Goal: Obtain resource: Download file/media

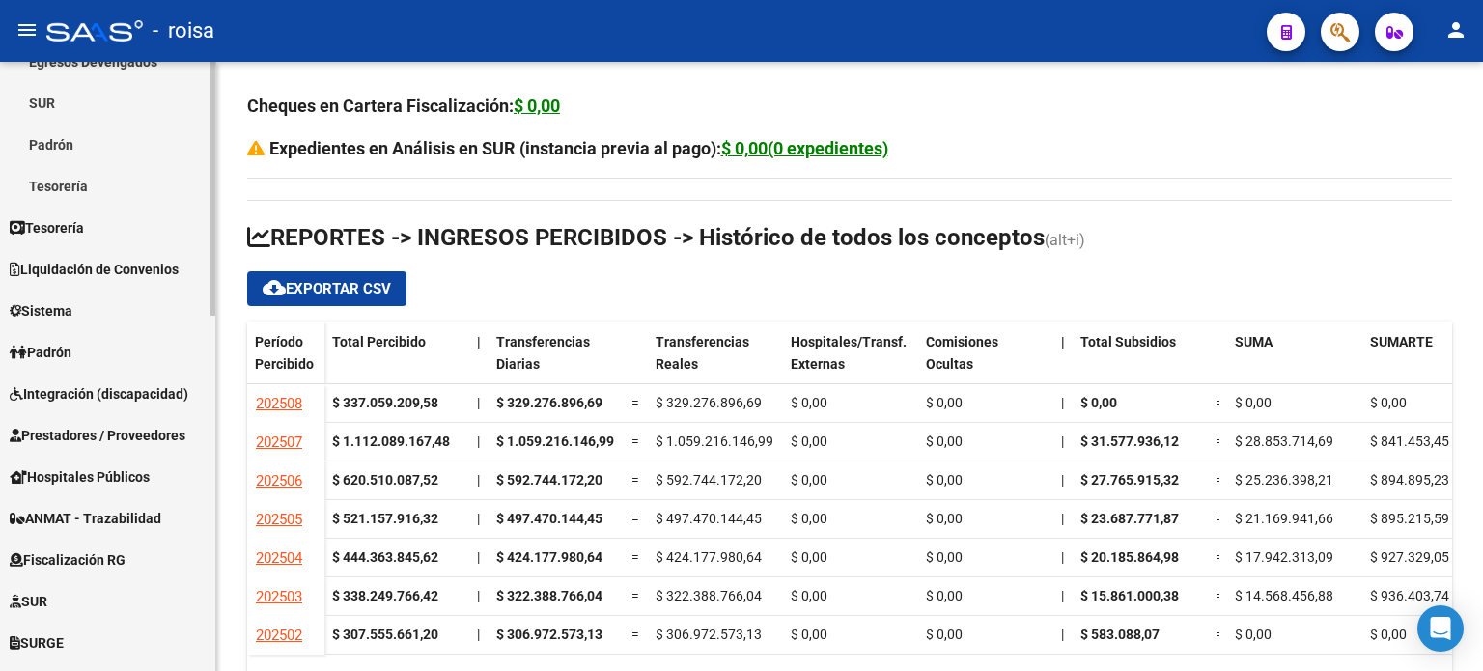
scroll to position [579, 0]
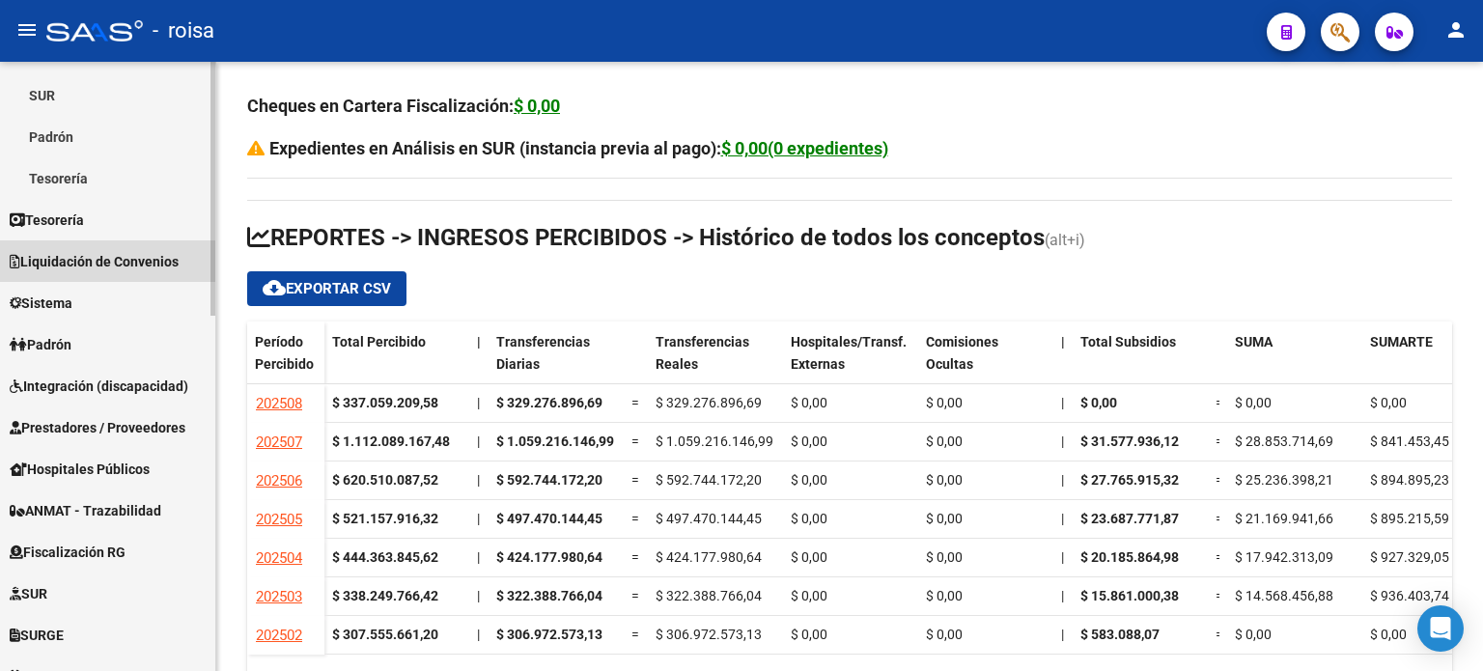
click at [135, 260] on span "Liquidación de Convenios" at bounding box center [94, 261] width 169 height 21
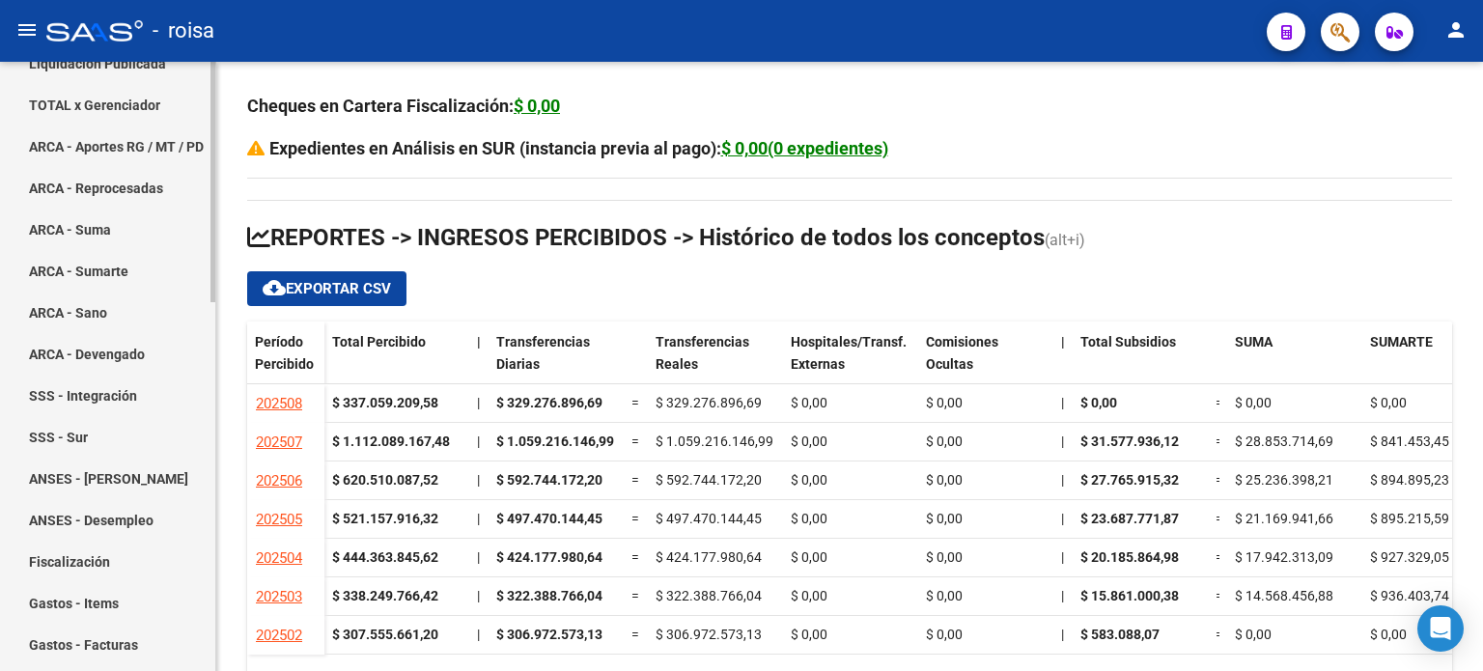
scroll to position [97, 0]
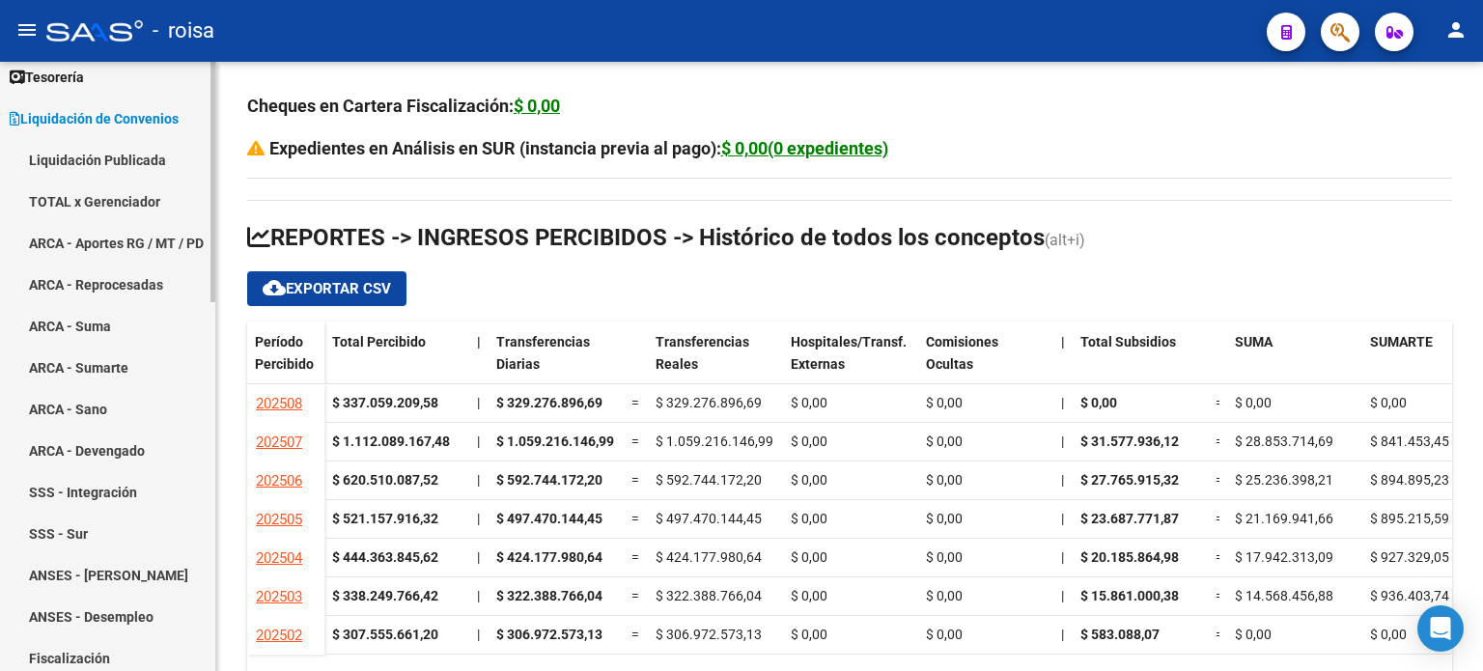
click at [119, 231] on link "ARCA - Aportes RG / MT / PD" at bounding box center [107, 243] width 215 height 42
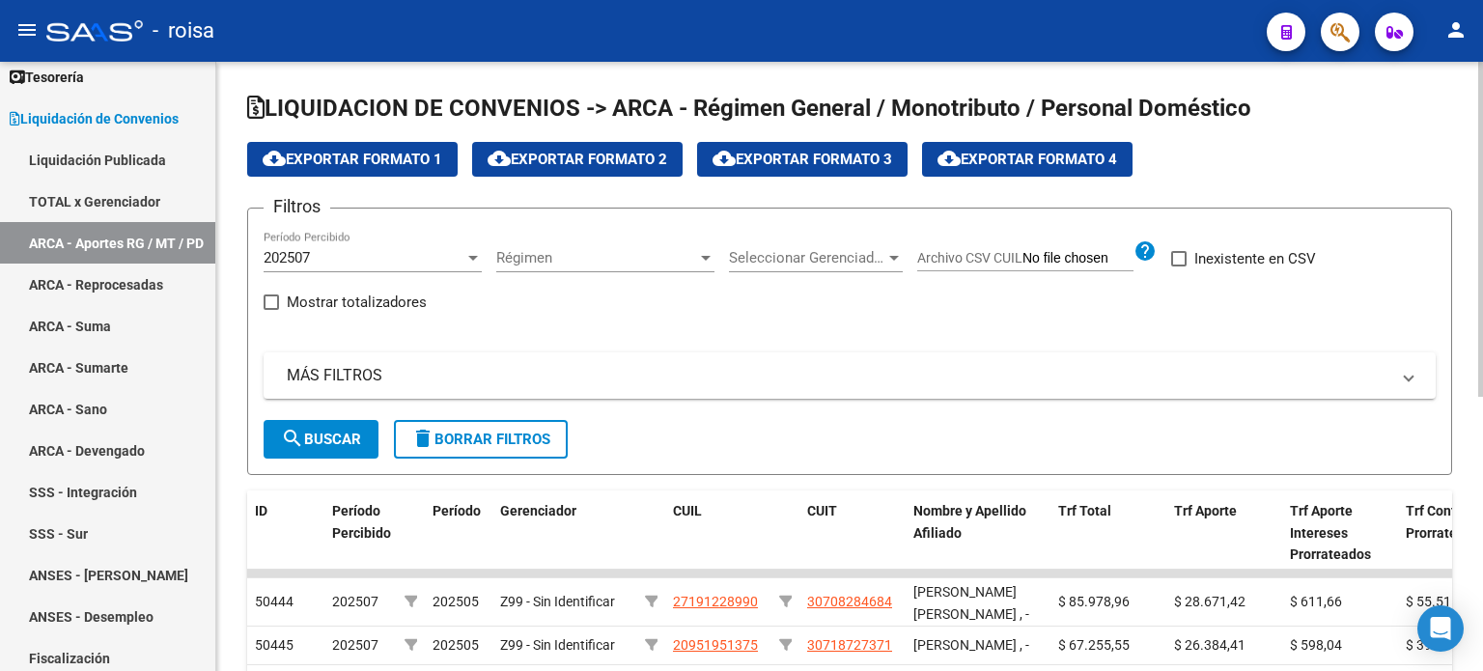
click at [349, 159] on span "cloud_download Exportar Formato 1" at bounding box center [353, 159] width 180 height 17
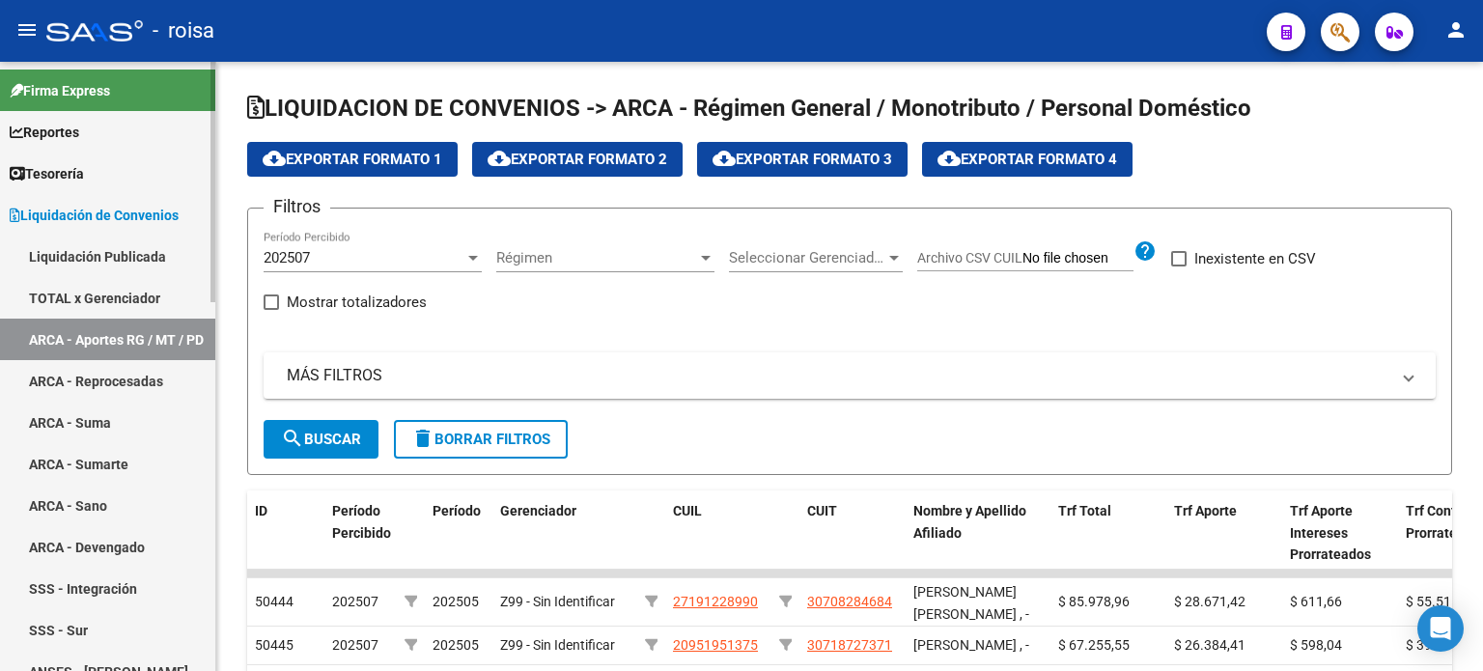
click at [111, 172] on link "Tesorería" at bounding box center [107, 174] width 215 height 42
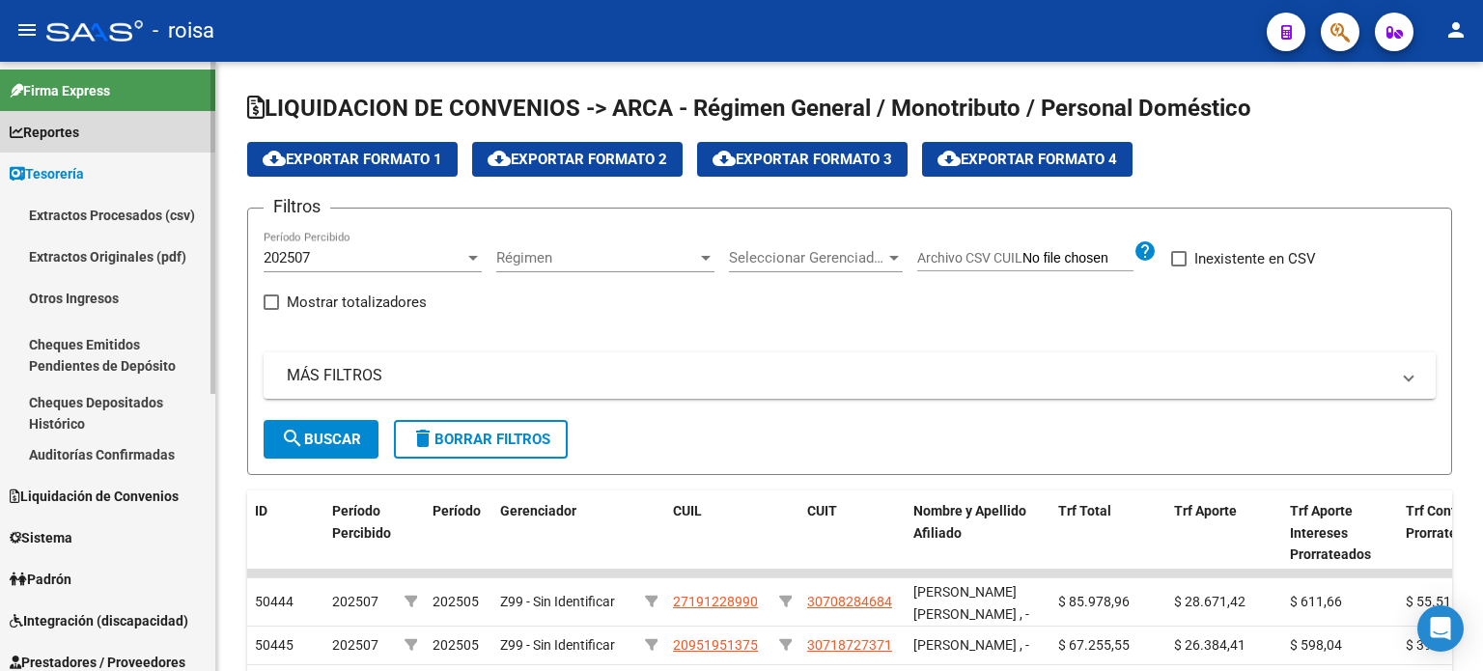
click at [105, 135] on link "Reportes" at bounding box center [107, 132] width 215 height 42
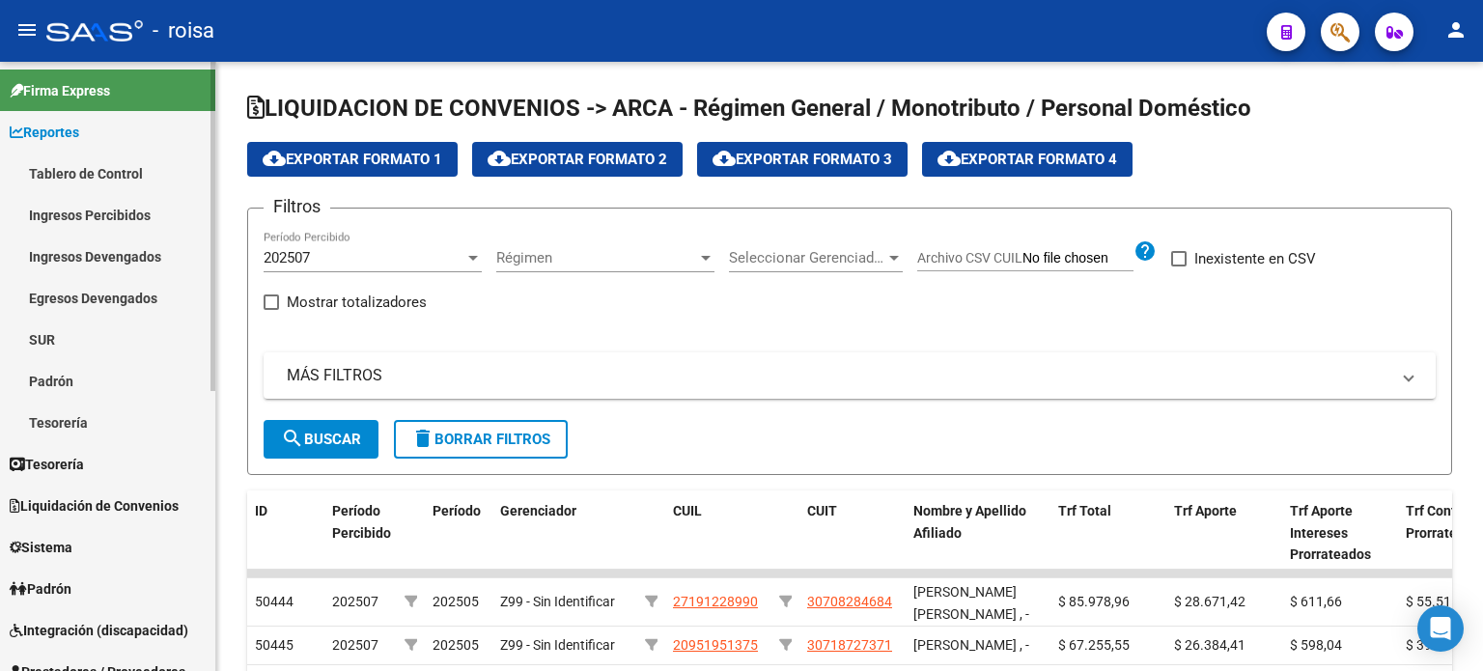
click at [118, 166] on link "Tablero de Control" at bounding box center [107, 174] width 215 height 42
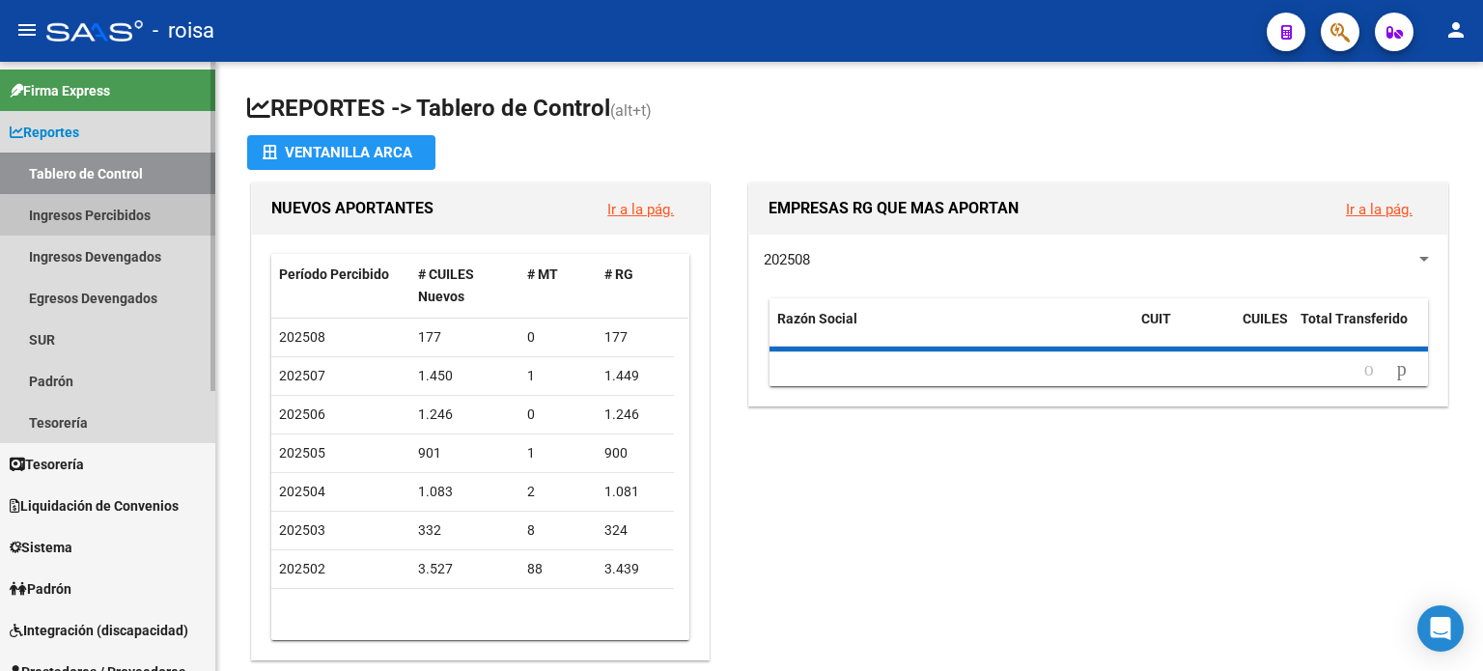
click at [124, 216] on link "Ingresos Percibidos" at bounding box center [107, 215] width 215 height 42
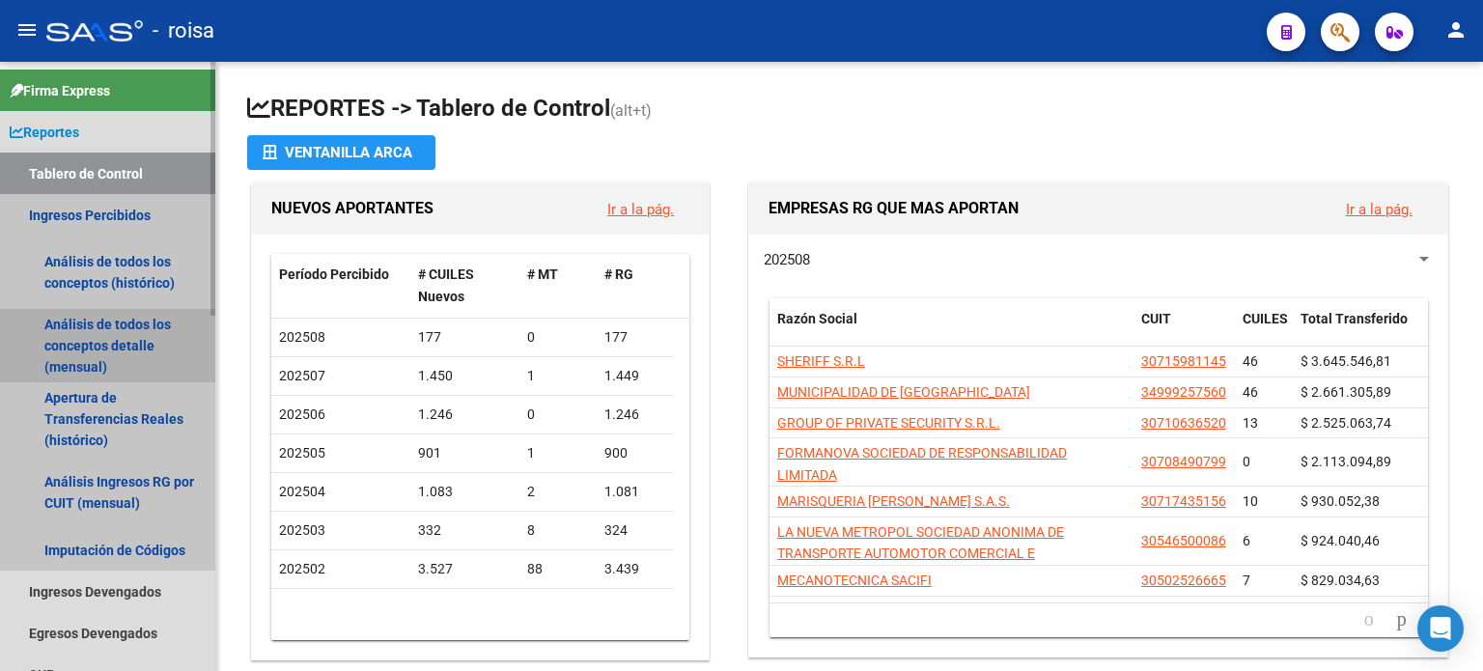
click at [116, 338] on link "Análisis de todos los conceptos detalle (mensual)" at bounding box center [107, 345] width 215 height 73
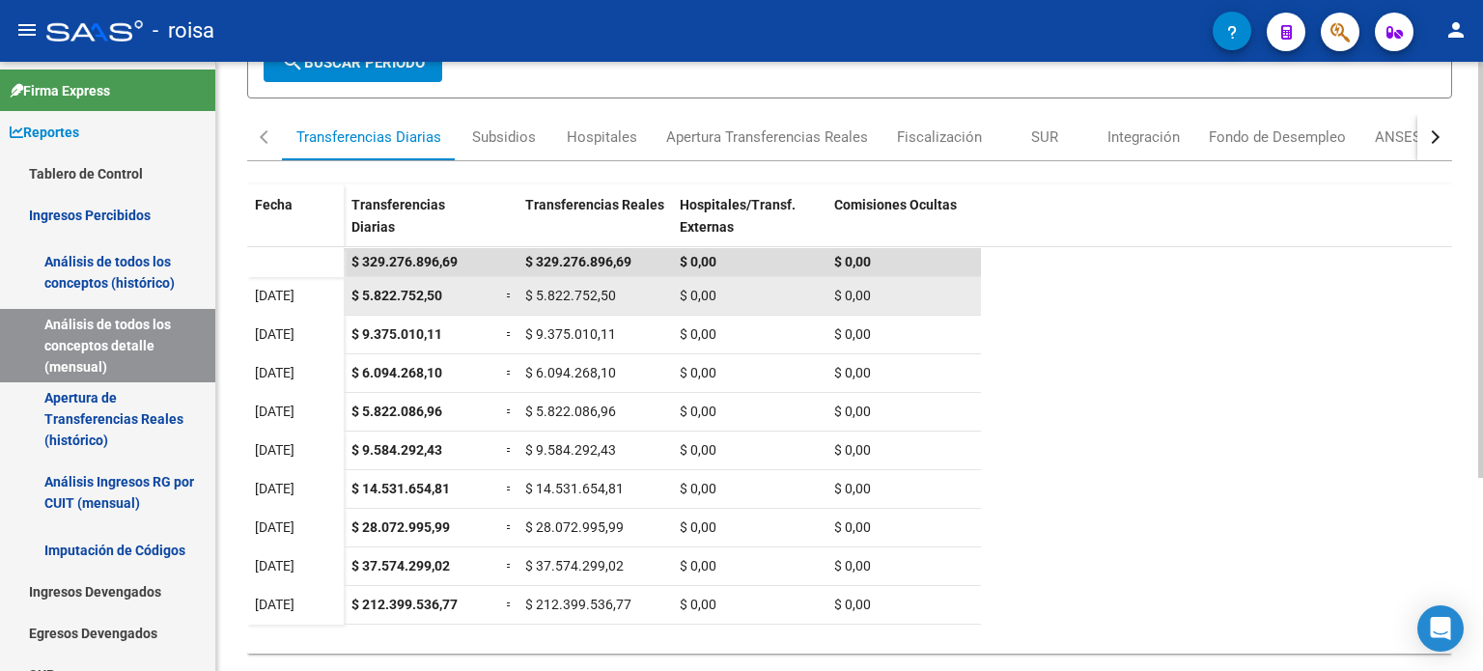
scroll to position [282, 0]
